Goal: Task Accomplishment & Management: Manage account settings

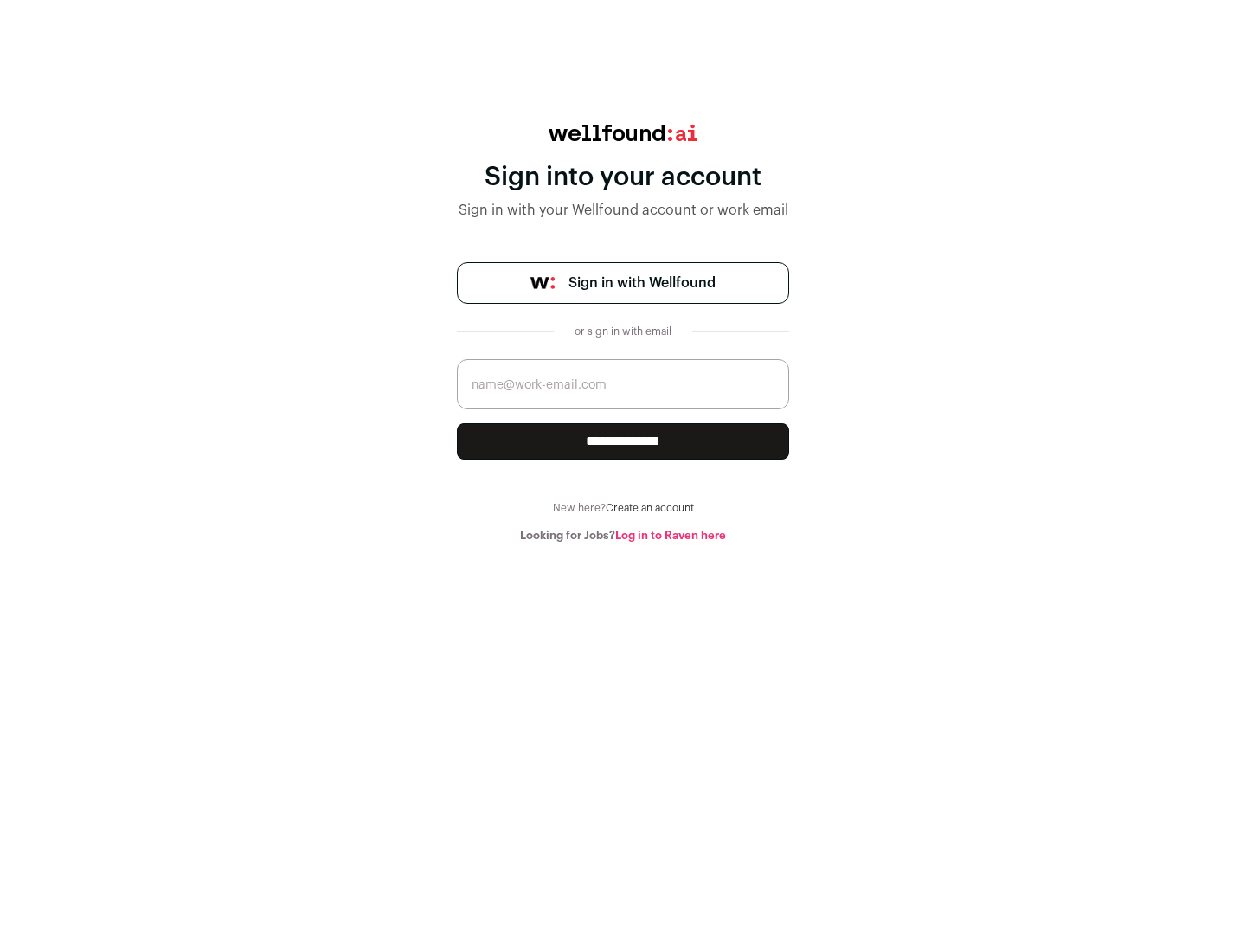
click at [641, 283] on span "Sign in with Wellfound" at bounding box center [642, 283] width 147 height 21
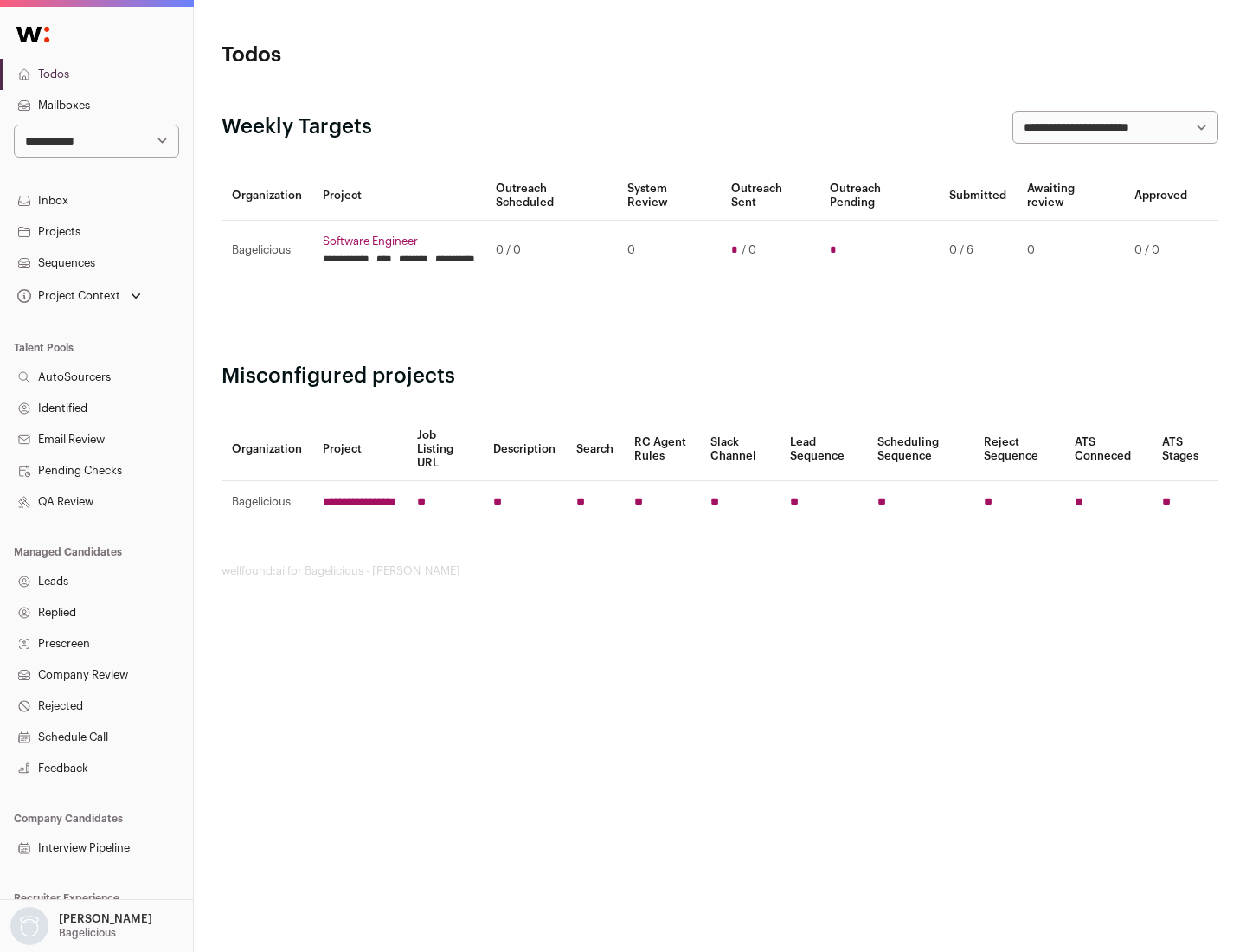
click at [96, 231] on link "Projects" at bounding box center [96, 232] width 193 height 32
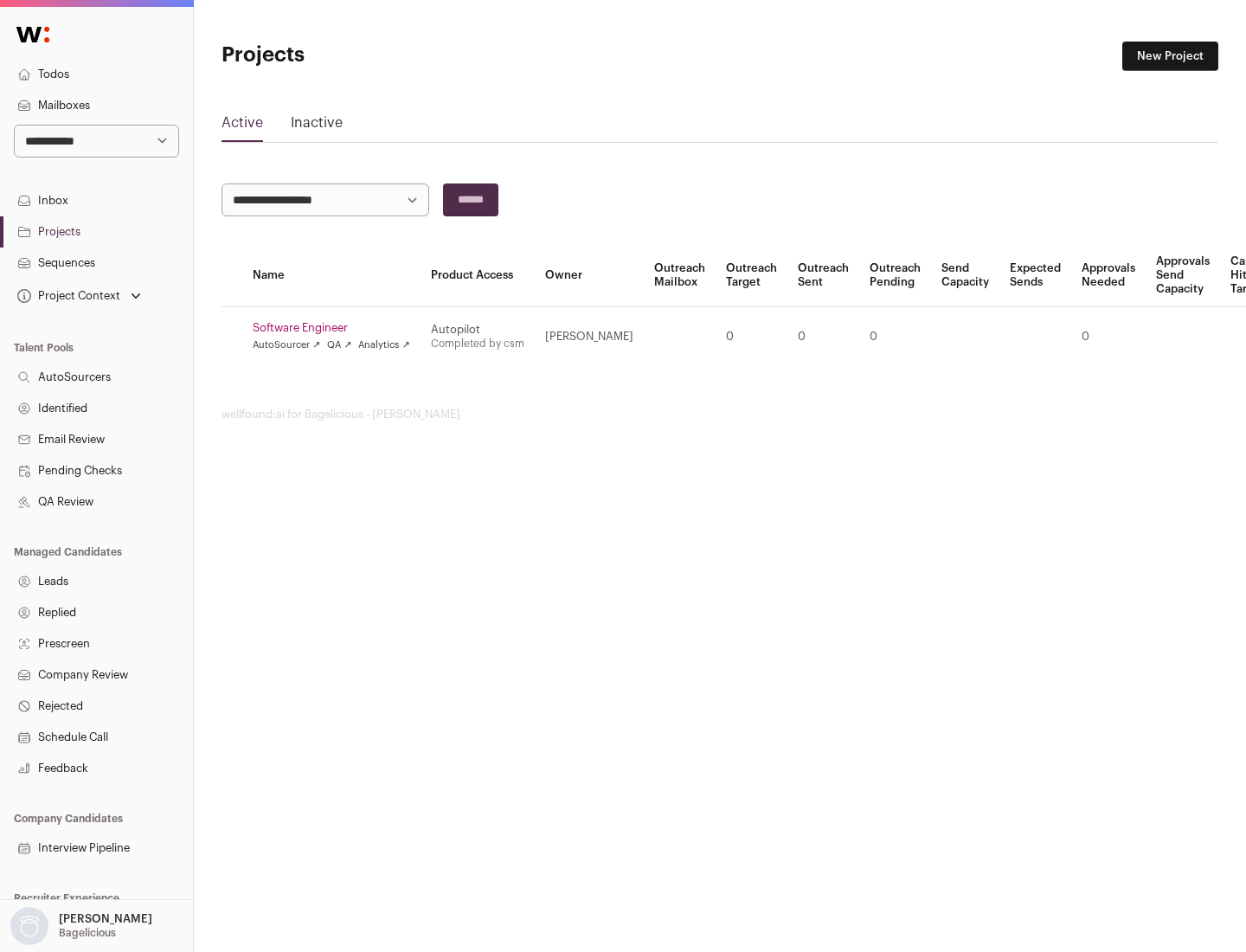
click at [336, 328] on link "Software Engineer" at bounding box center [332, 328] width 158 height 14
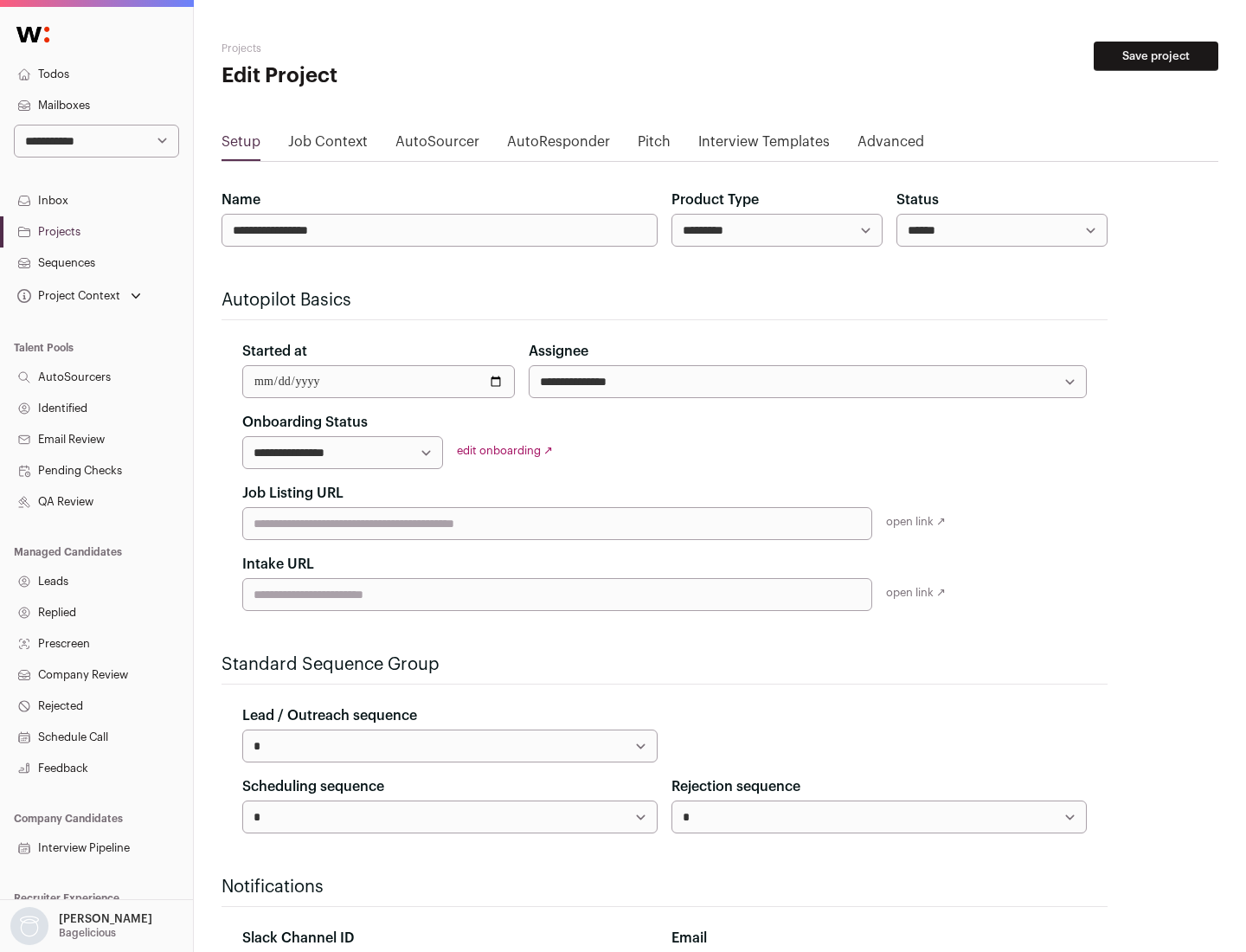
click at [1156, 56] on button "Save project" at bounding box center [1156, 56] width 124 height 30
